Goal: Find specific page/section: Find specific page/section

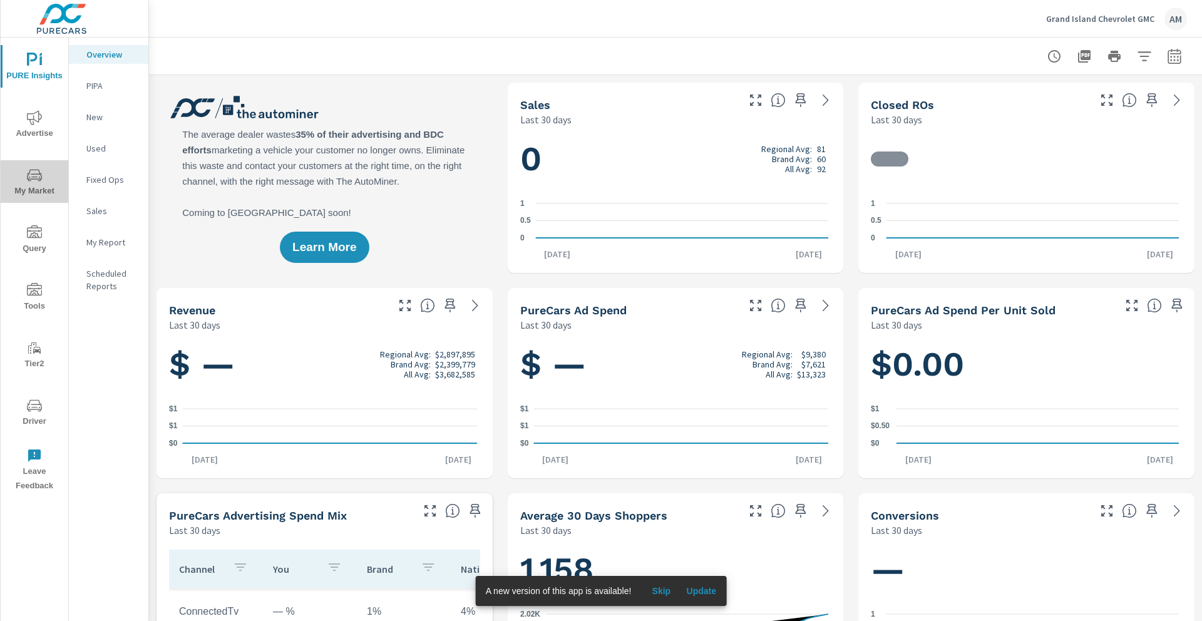
click at [34, 185] on span "My Market" at bounding box center [34, 183] width 60 height 31
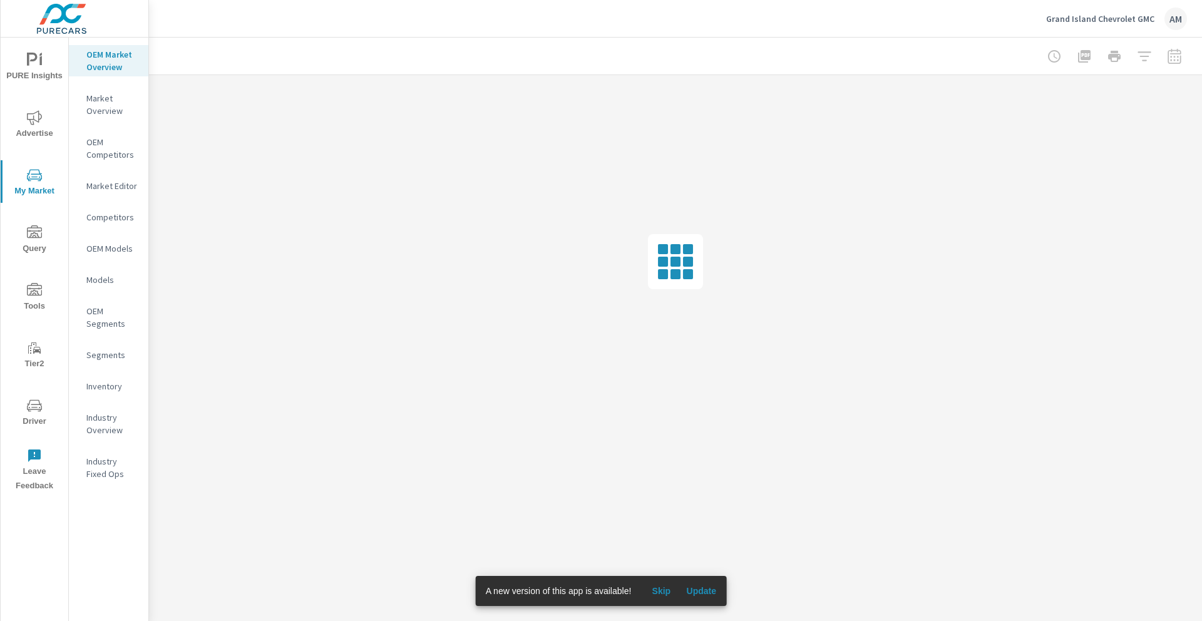
click at [112, 187] on p "Market Editor" at bounding box center [112, 186] width 52 height 13
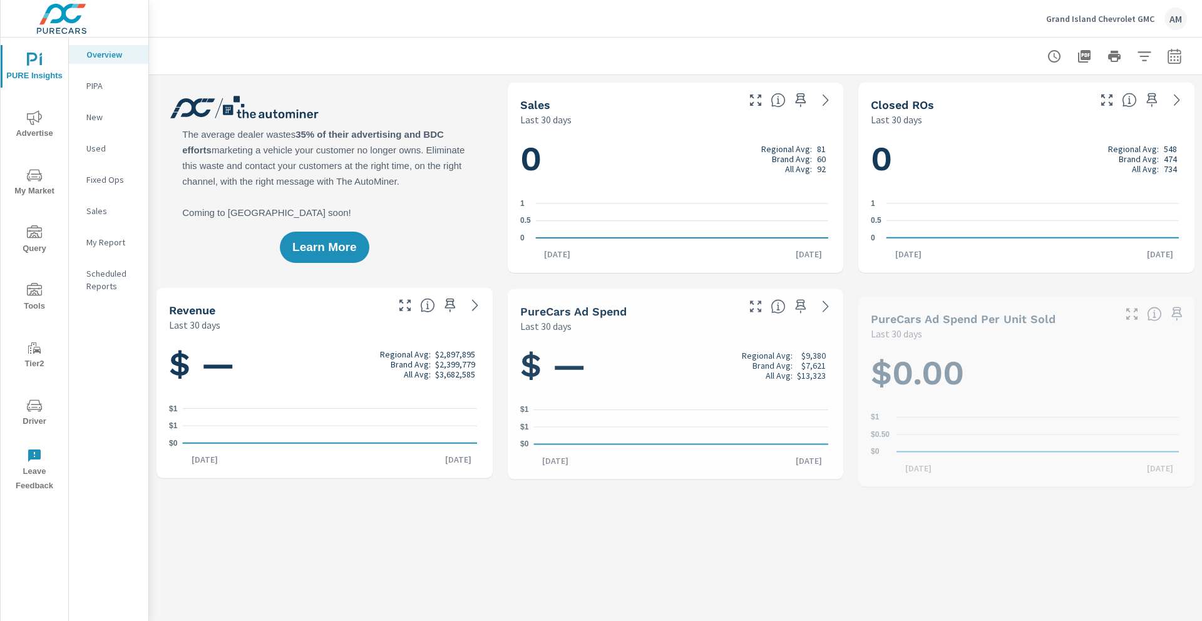
scroll to position [1, 0]
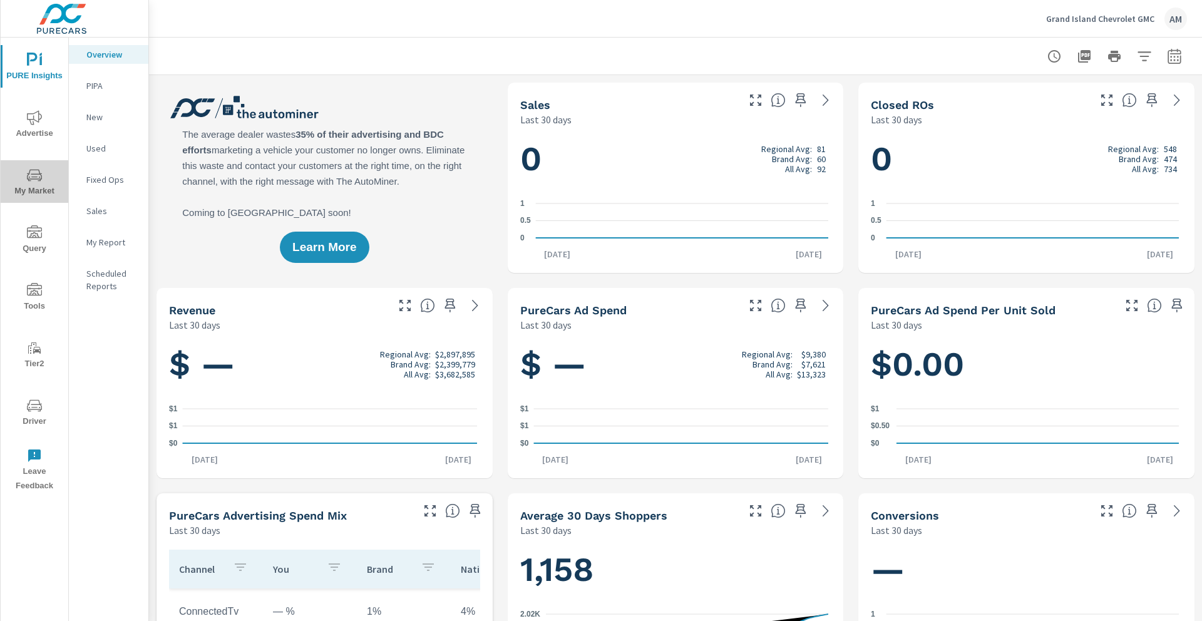
click at [45, 186] on span "My Market" at bounding box center [34, 183] width 60 height 31
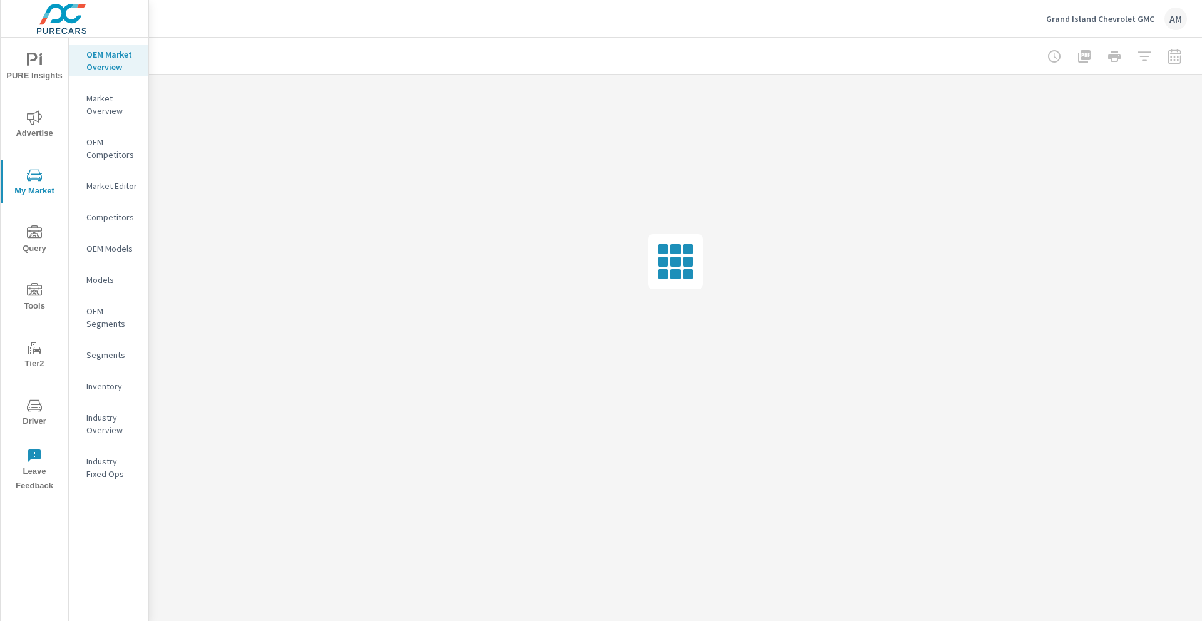
click at [127, 190] on p "Market Editor" at bounding box center [112, 186] width 52 height 13
